Goal: Information Seeking & Learning: Get advice/opinions

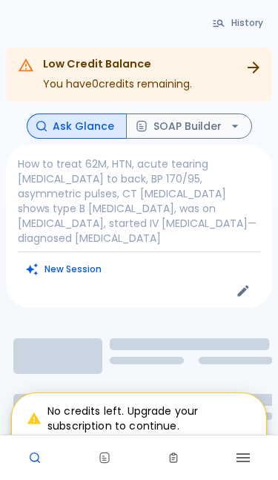
click at [37, 461] on div "No credits left. Upgrade your subscription to continue. Upgrade Plan" at bounding box center [139, 429] width 254 height 72
click at [31, 460] on div "No credits left. Upgrade your subscription to continue. Upgrade Plan" at bounding box center [139, 429] width 254 height 72
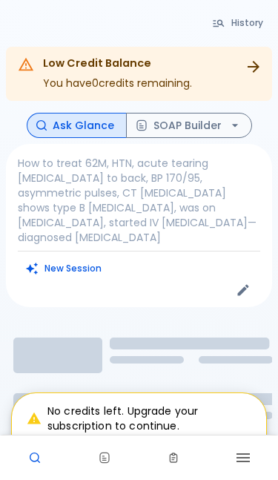
click at [239, 20] on button "History" at bounding box center [239, 23] width 68 height 22
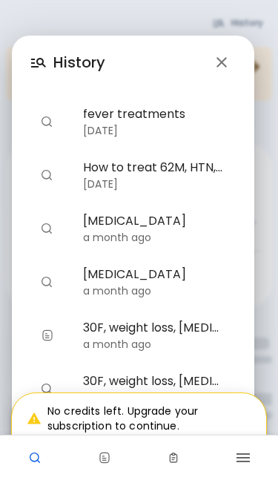
click at [230, 64] on icon "button" at bounding box center [222, 62] width 18 height 18
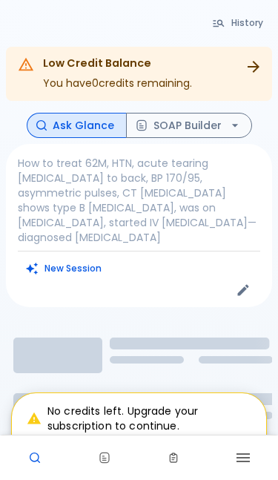
click at [219, 452] on button "Upgrade Plan" at bounding box center [222, 450] width 78 height 22
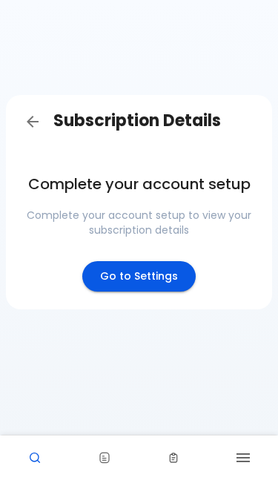
click at [235, 461] on icon "button" at bounding box center [243, 458] width 18 height 18
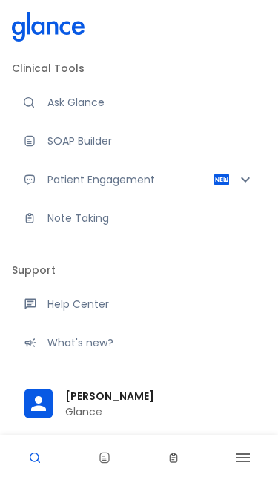
click at [161, 410] on p "Glance" at bounding box center [159, 411] width 189 height 15
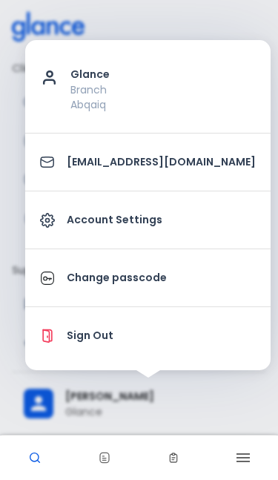
click at [162, 340] on p "Sign Out" at bounding box center [161, 336] width 189 height 16
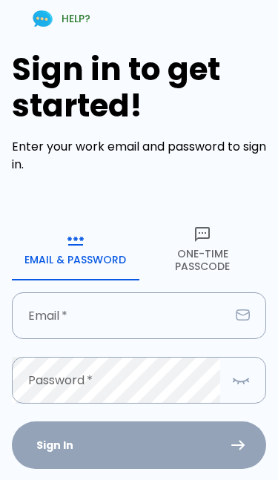
click at [200, 251] on button "One-Time Passcode" at bounding box center [203, 250] width 128 height 62
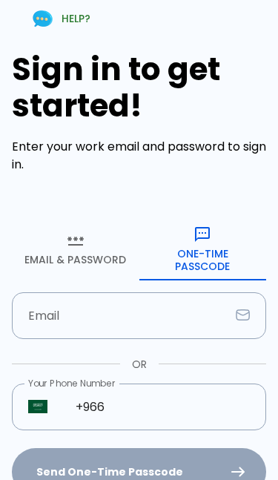
click at [148, 321] on input "Email" at bounding box center [121, 315] width 218 height 47
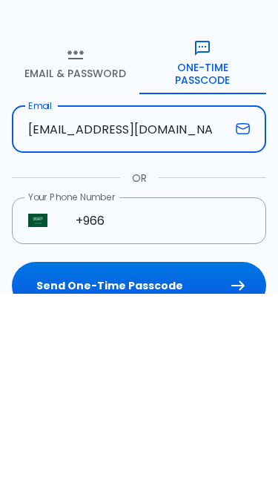
type input "[EMAIL_ADDRESS][DOMAIN_NAME]"
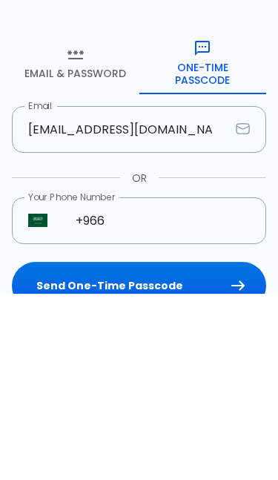
scroll to position [186, 0]
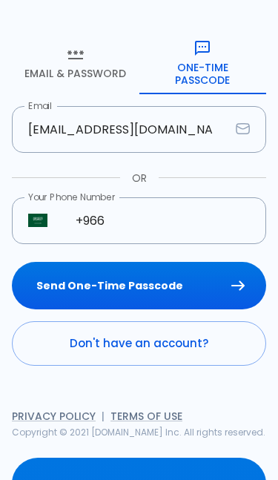
click at [185, 287] on button "Send One-Time Passcode" at bounding box center [139, 286] width 254 height 48
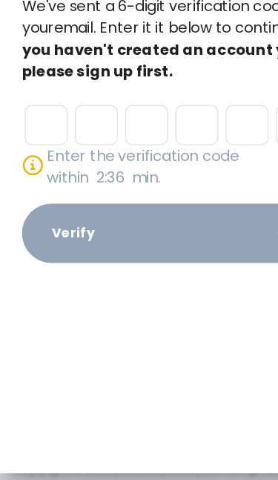
paste input "2"
type input "5"
type input "2"
type input "4"
type input "9"
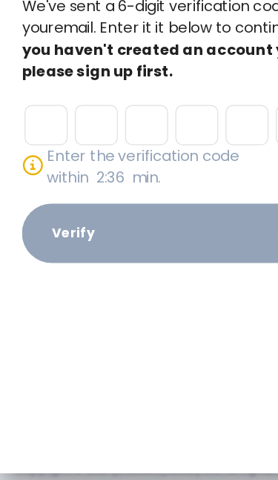
type input "3"
type input "2"
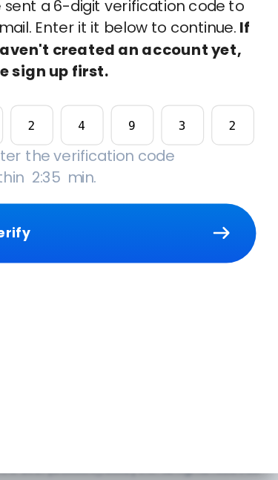
click at [118, 217] on button "Verify" at bounding box center [139, 241] width 243 height 48
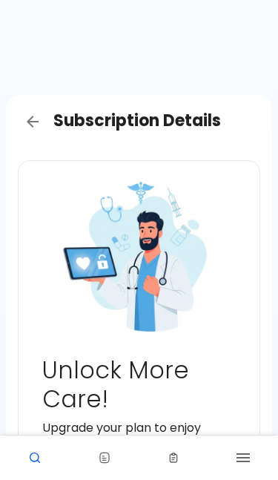
click at [40, 460] on icon at bounding box center [35, 458] width 10 height 10
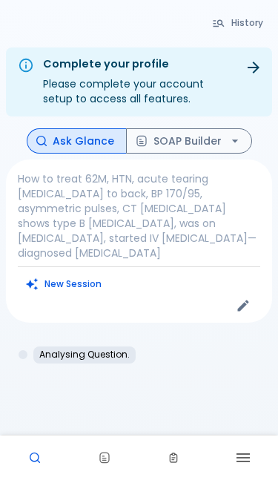
click at [47, 275] on button "New Session" at bounding box center [64, 284] width 93 height 22
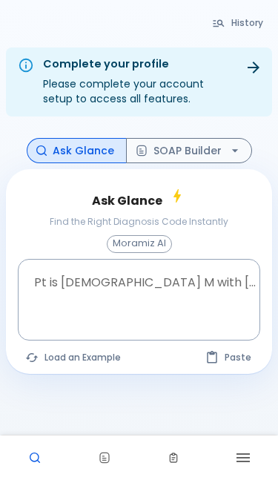
click at [162, 289] on textarea "Pt is [DEMOGRAPHIC_DATA] M with [MEDICAL_DATA], ..." at bounding box center [139, 288] width 222 height 46
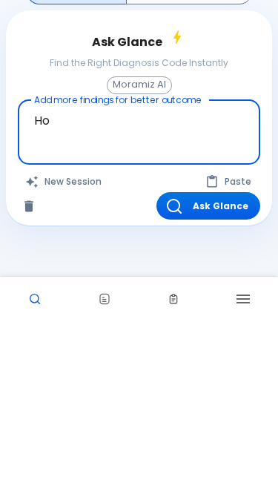
type textarea "H"
type textarea "T"
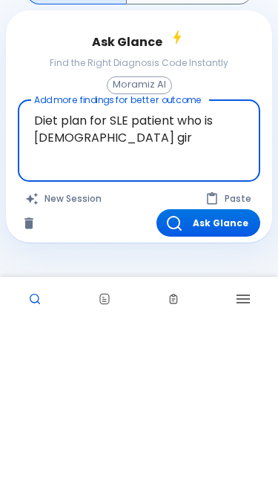
type textarea "Diet plan for SLE patient who is [DEMOGRAPHIC_DATA] girl"
click at [203, 368] on button "Ask Glance" at bounding box center [209, 381] width 104 height 27
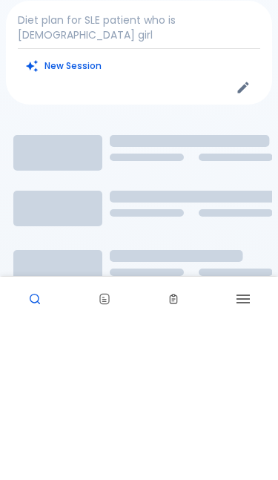
scroll to position [65, 0]
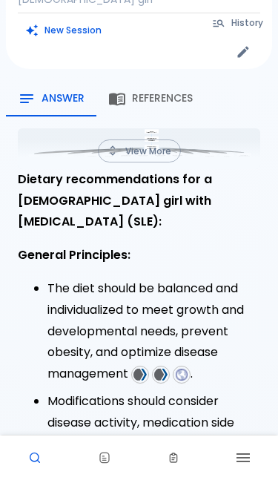
scroll to position [193, 0]
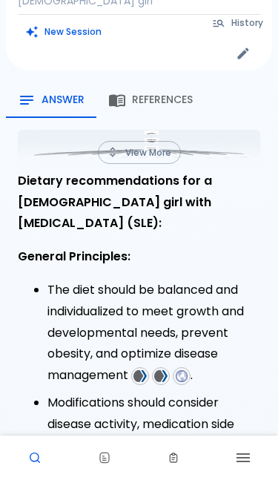
click at [139, 82] on button "References" at bounding box center [150, 100] width 108 height 36
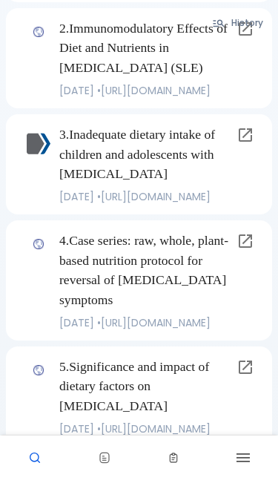
scroll to position [406, 0]
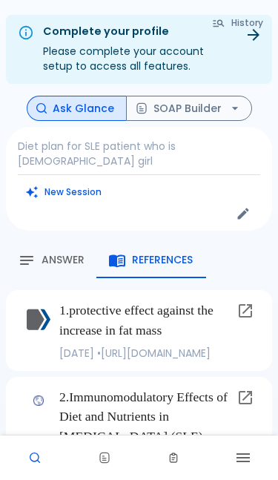
click at [46, 254] on span "Answer" at bounding box center [63, 260] width 43 height 13
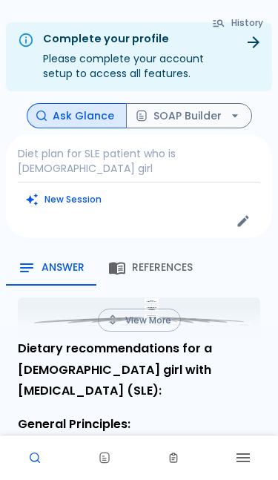
scroll to position [24, 0]
click at [167, 261] on span "References" at bounding box center [162, 267] width 61 height 13
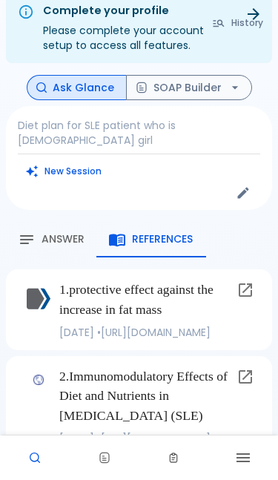
scroll to position [0, 0]
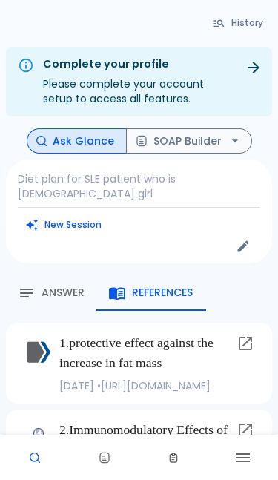
click at [55, 286] on span "Answer" at bounding box center [63, 292] width 43 height 13
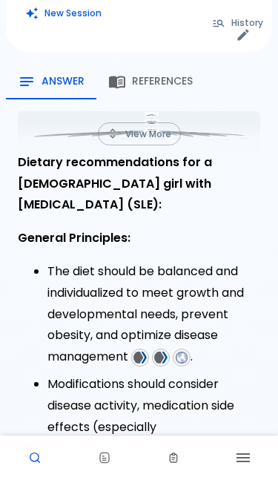
scroll to position [213, 0]
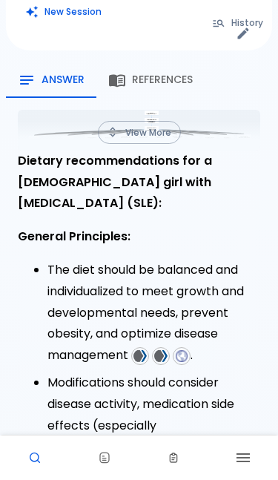
click at [155, 121] on button "View More" at bounding box center [139, 132] width 83 height 23
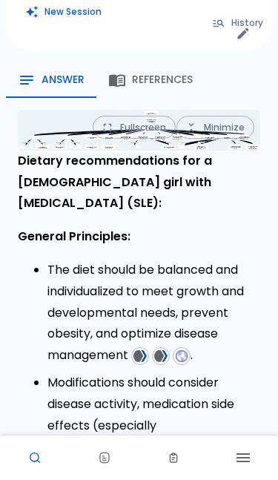
click at [222, 116] on button "Minimize" at bounding box center [216, 127] width 78 height 23
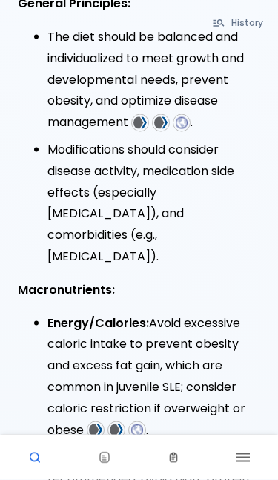
scroll to position [449, 0]
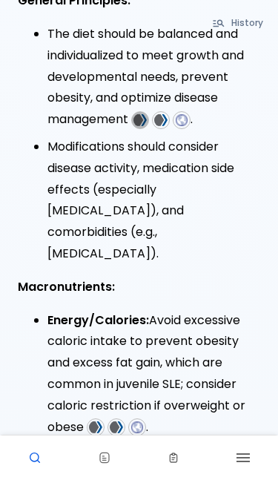
click at [147, 114] on img at bounding box center [140, 120] width 13 height 13
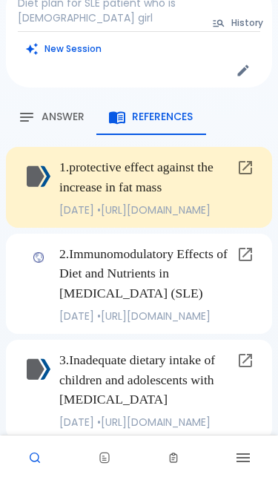
scroll to position [115, 0]
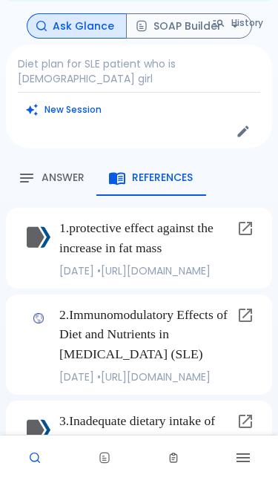
click at [59, 171] on span "Answer" at bounding box center [63, 177] width 43 height 13
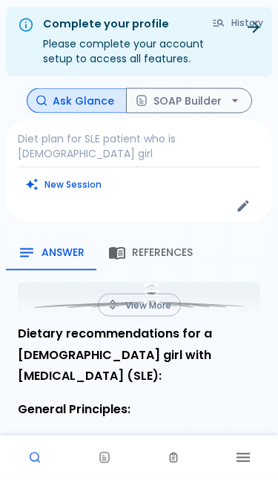
scroll to position [0, 0]
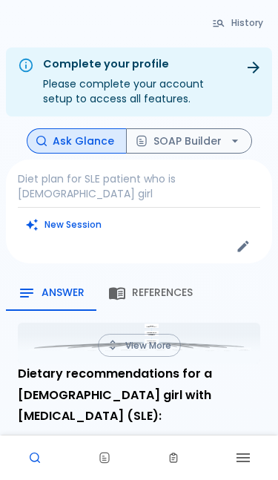
click at [193, 177] on p "Diet plan for SLE patient who is [DEMOGRAPHIC_DATA] girl" at bounding box center [139, 186] width 243 height 30
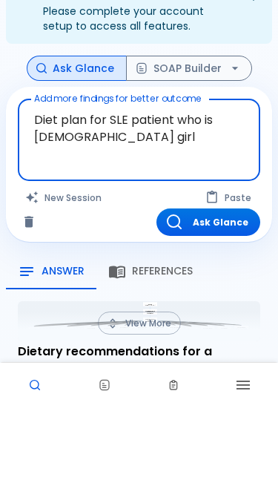
click at [185, 178] on textarea "Diet plan for SLE patient who is [DEMOGRAPHIC_DATA] girl" at bounding box center [139, 201] width 222 height 46
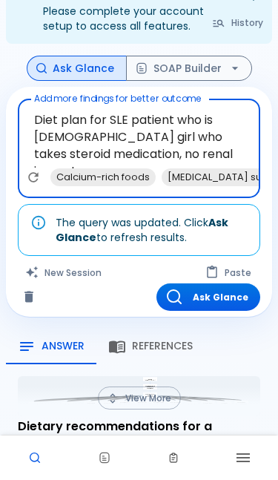
type textarea "Diet plan for SLE patient who is [DEMOGRAPHIC_DATA] girl who takes steroid medi…"
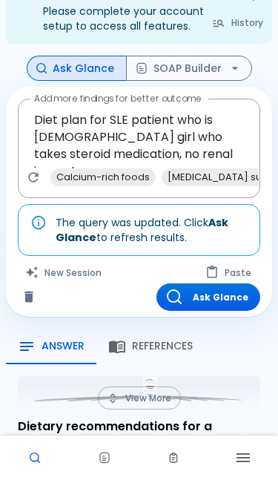
click at [222, 295] on button "Ask Glance" at bounding box center [209, 296] width 104 height 27
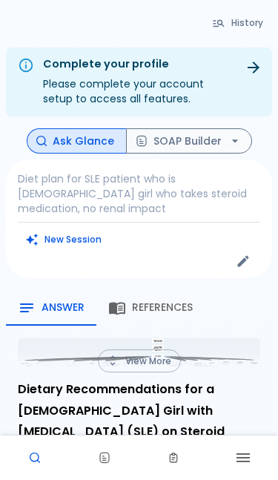
click at [148, 349] on button "View More" at bounding box center [139, 360] width 83 height 23
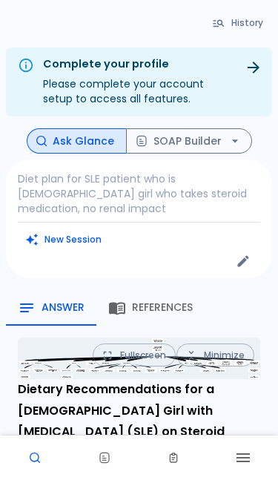
click at [233, 344] on button "Minimize" at bounding box center [216, 355] width 78 height 23
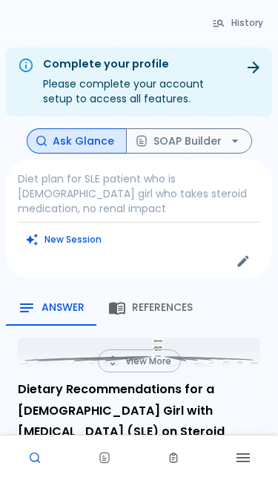
click at [165, 301] on span "References" at bounding box center [162, 307] width 61 height 13
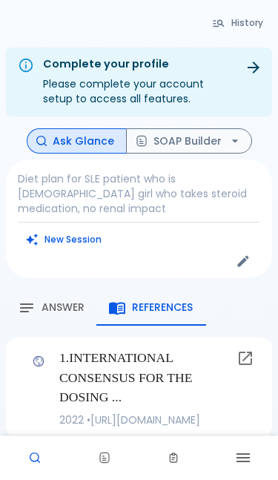
click at [74, 301] on span "Answer" at bounding box center [63, 307] width 43 height 13
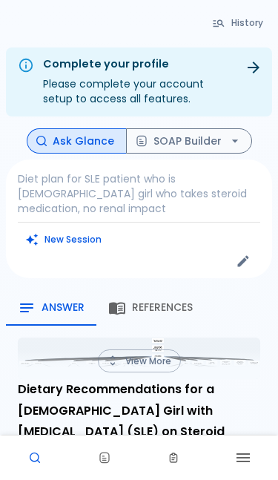
click at [33, 462] on icon at bounding box center [35, 458] width 10 height 10
